Goal: Information Seeking & Learning: Find specific page/section

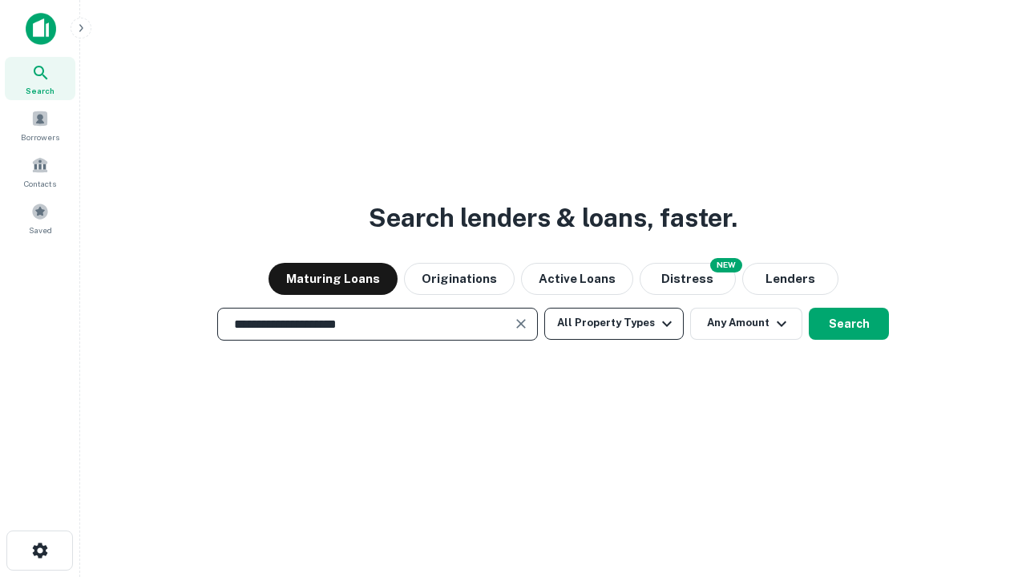
type input "**********"
click at [614, 323] on button "All Property Types" at bounding box center [614, 324] width 140 height 32
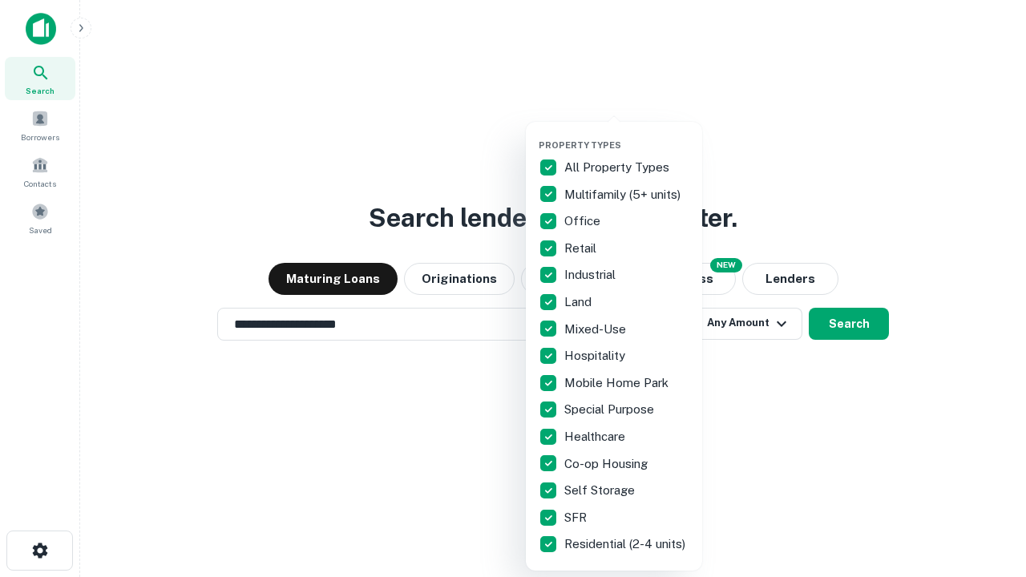
click at [627, 135] on button "button" at bounding box center [627, 135] width 176 height 1
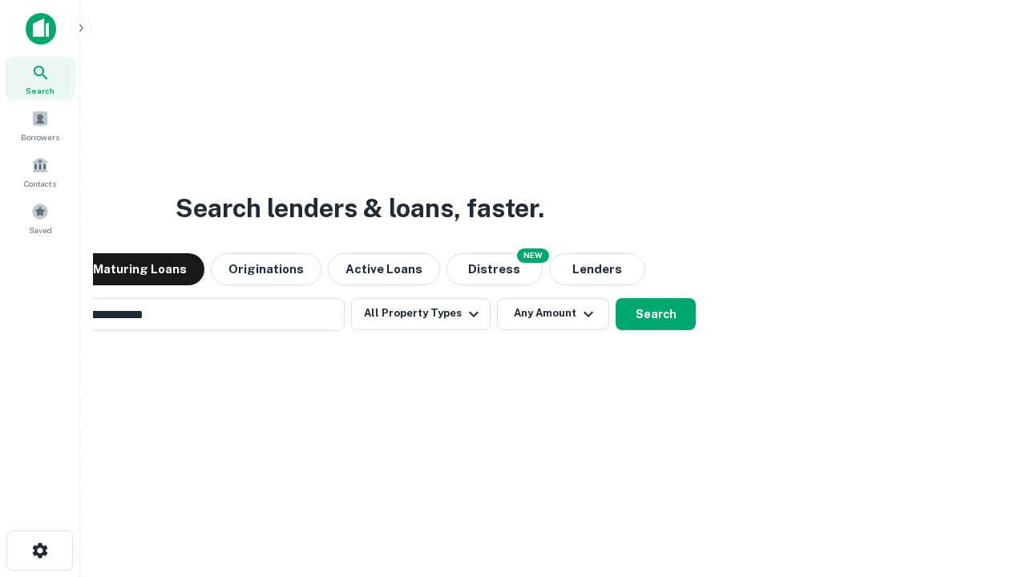
scroll to position [25, 0]
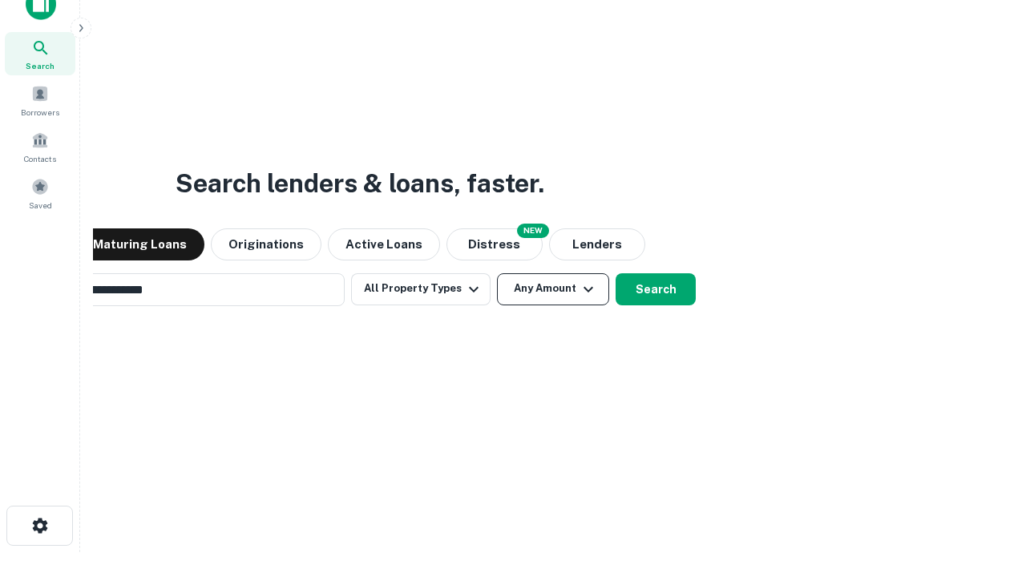
click at [497, 273] on button "Any Amount" at bounding box center [553, 289] width 112 height 32
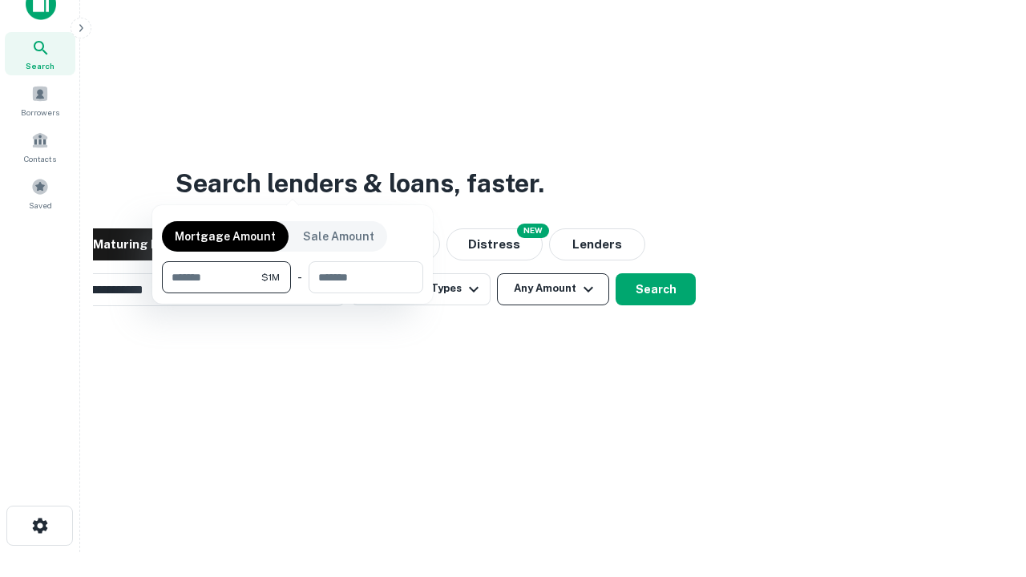
scroll to position [26, 0]
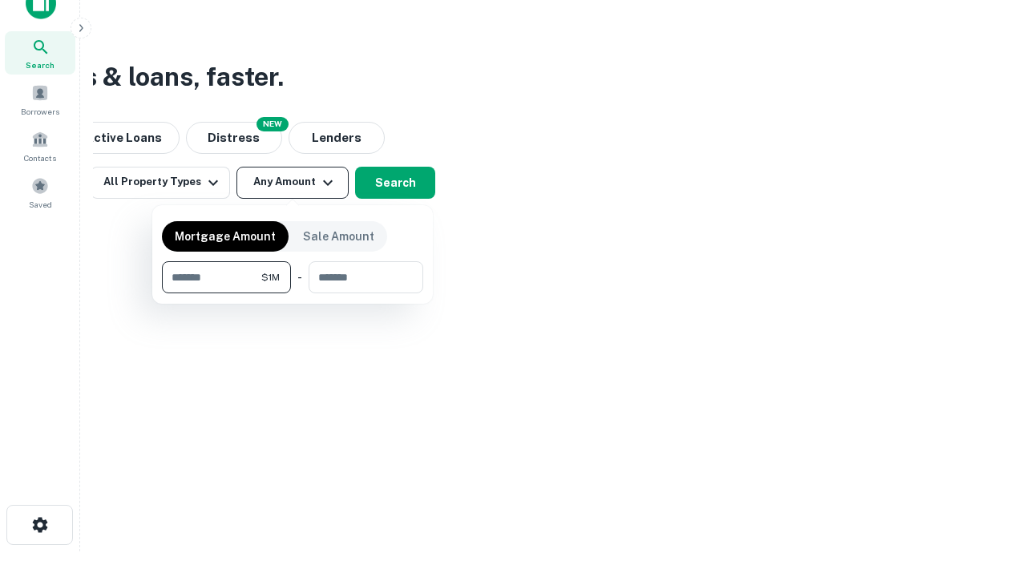
type input "*******"
click at [293, 293] on button "button" at bounding box center [292, 293] width 261 height 1
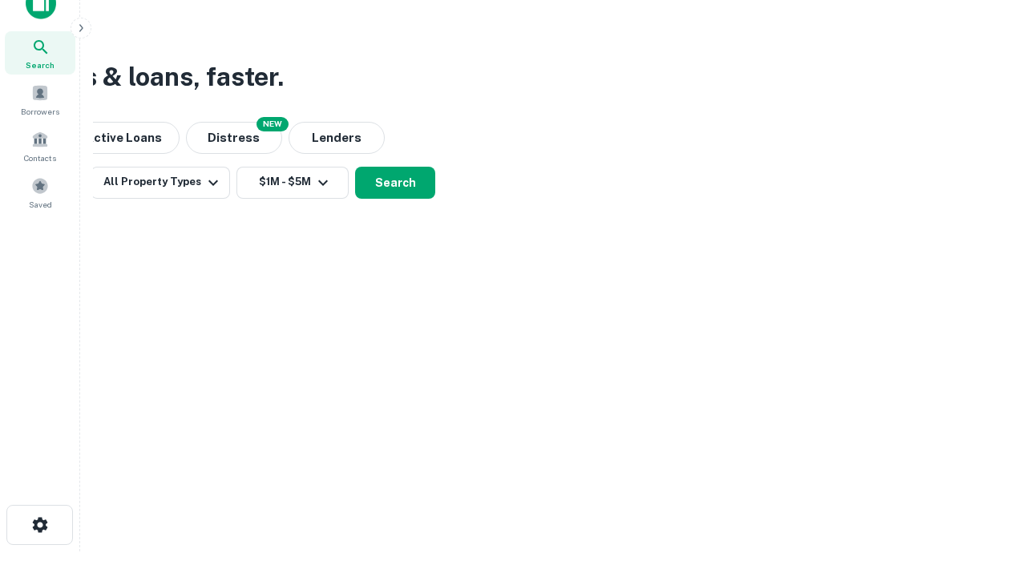
scroll to position [10, 296]
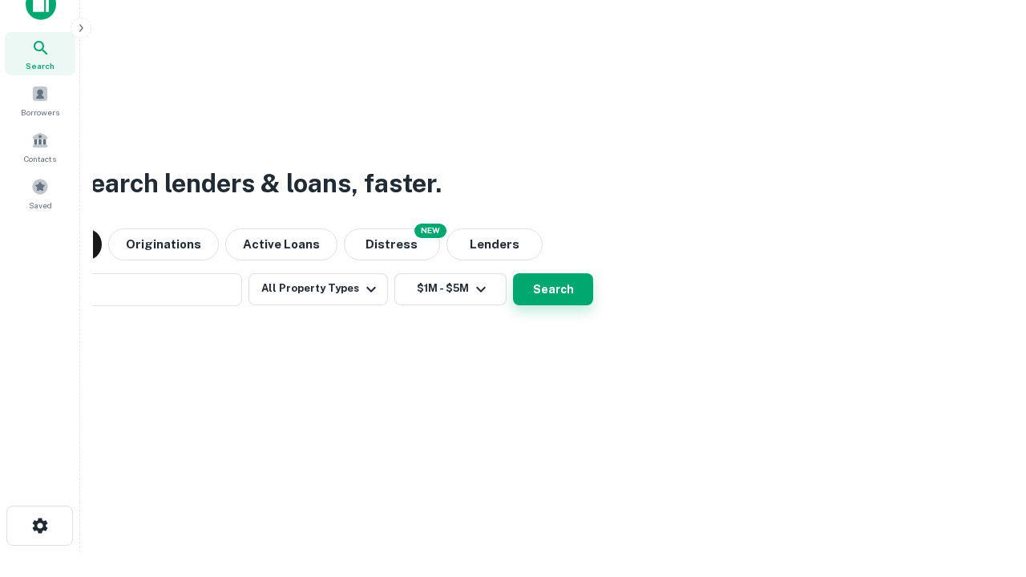
click at [513, 273] on button "Search" at bounding box center [553, 289] width 80 height 32
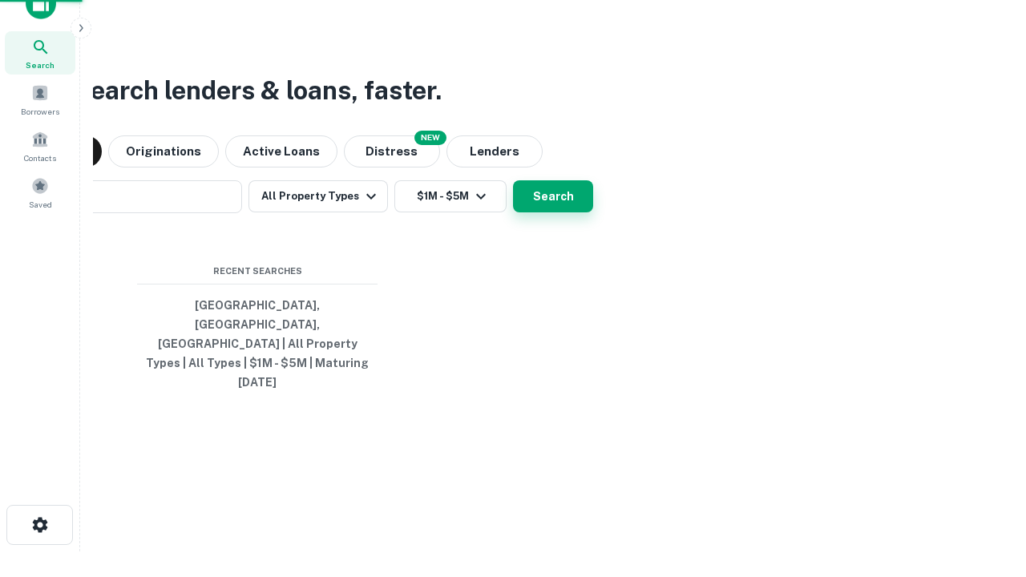
scroll to position [42, 454]
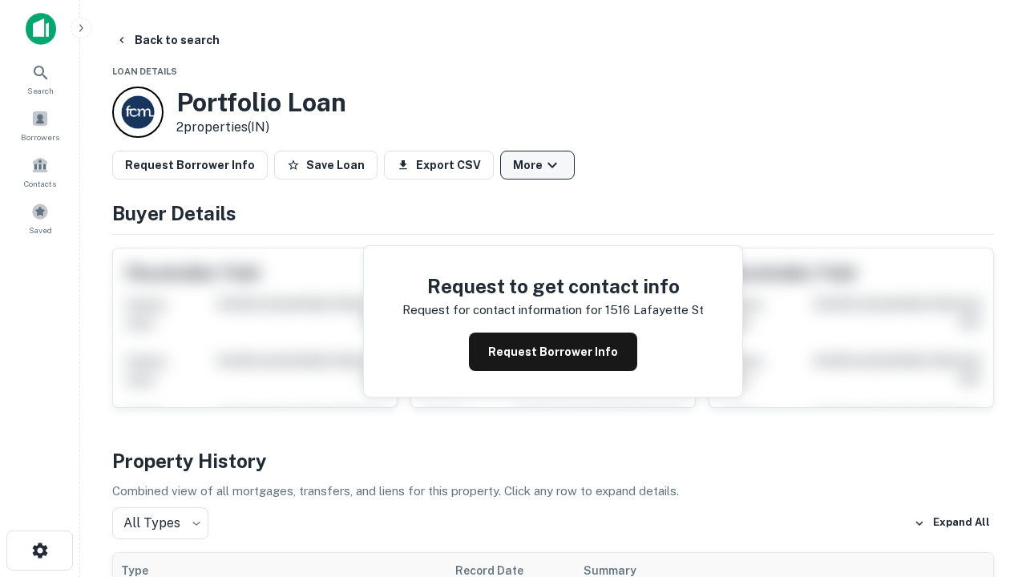
click at [537, 165] on button "More" at bounding box center [537, 165] width 75 height 29
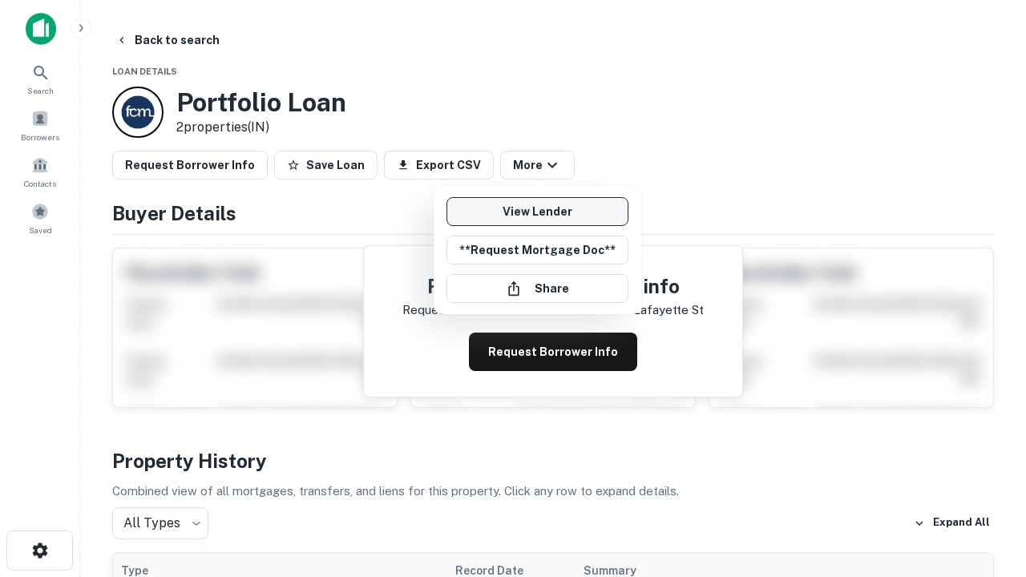
click at [537, 212] on link "View Lender" at bounding box center [538, 211] width 182 height 29
